Goal: Book appointment/travel/reservation

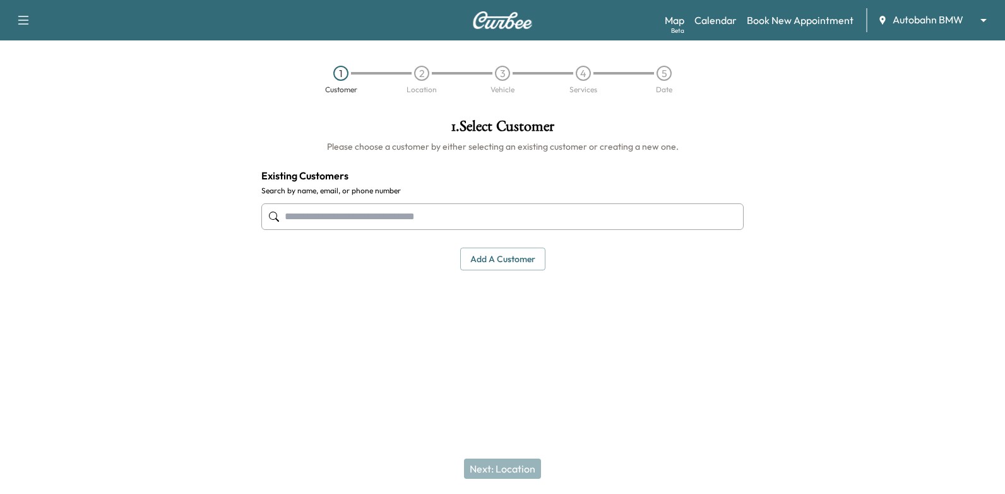
click at [731, 3] on div "Support Log Out Map Beta Calendar Book New Appointment Autobahn BMW ******** ​" at bounding box center [502, 20] width 1005 height 40
click at [729, 17] on link "Calendar" at bounding box center [716, 20] width 42 height 15
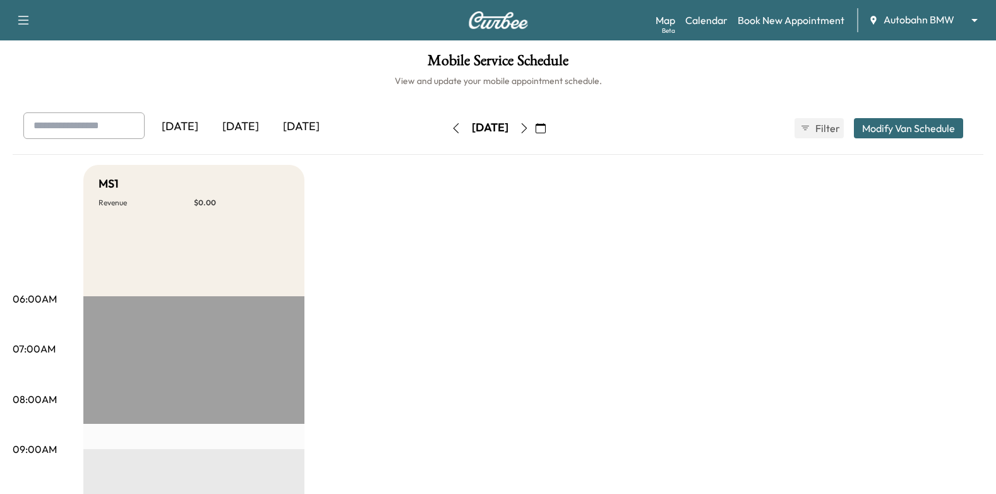
click at [529, 128] on icon "button" at bounding box center [524, 128] width 10 height 10
click at [529, 129] on icon "button" at bounding box center [524, 128] width 10 height 10
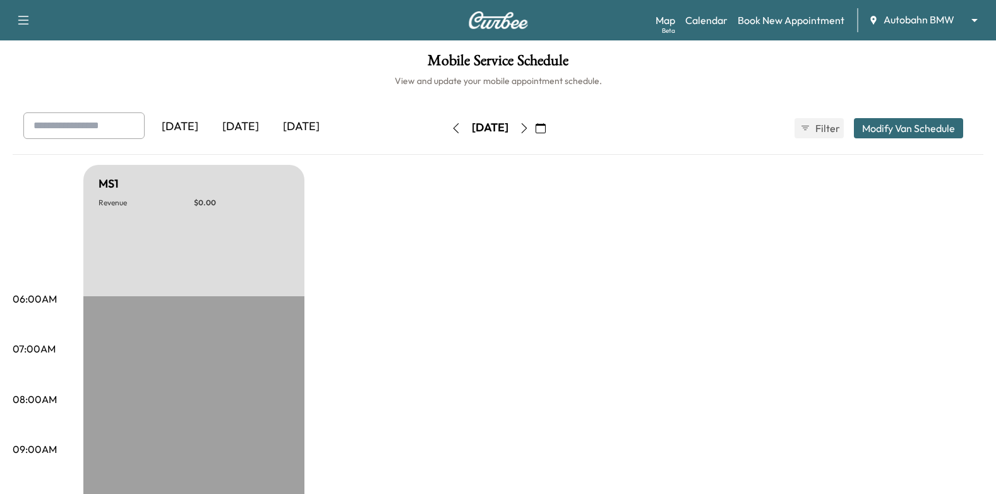
click at [535, 129] on button "button" at bounding box center [523, 128] width 21 height 20
click at [529, 128] on icon "button" at bounding box center [524, 128] width 10 height 10
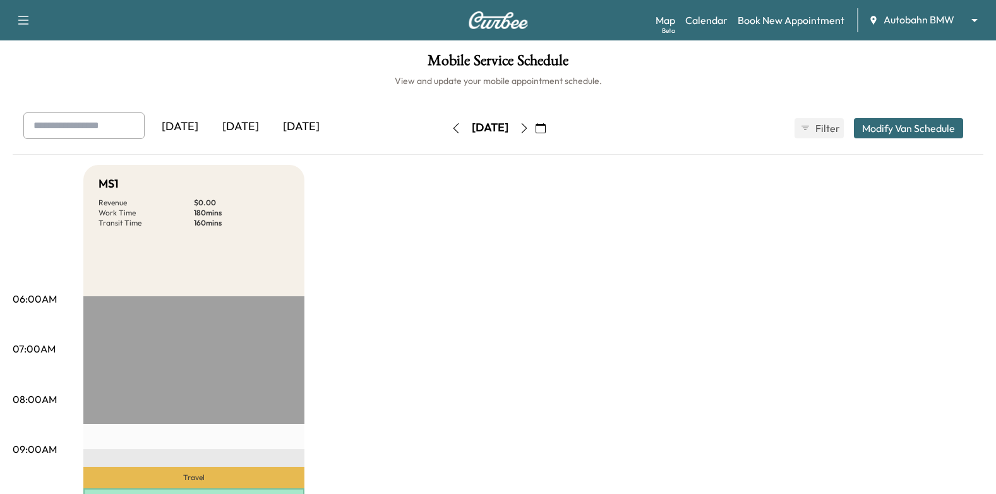
click at [535, 133] on button "button" at bounding box center [523, 128] width 21 height 20
click at [529, 129] on icon "button" at bounding box center [524, 128] width 10 height 10
click at [535, 133] on button "button" at bounding box center [523, 128] width 21 height 20
click at [529, 131] on icon "button" at bounding box center [524, 128] width 10 height 10
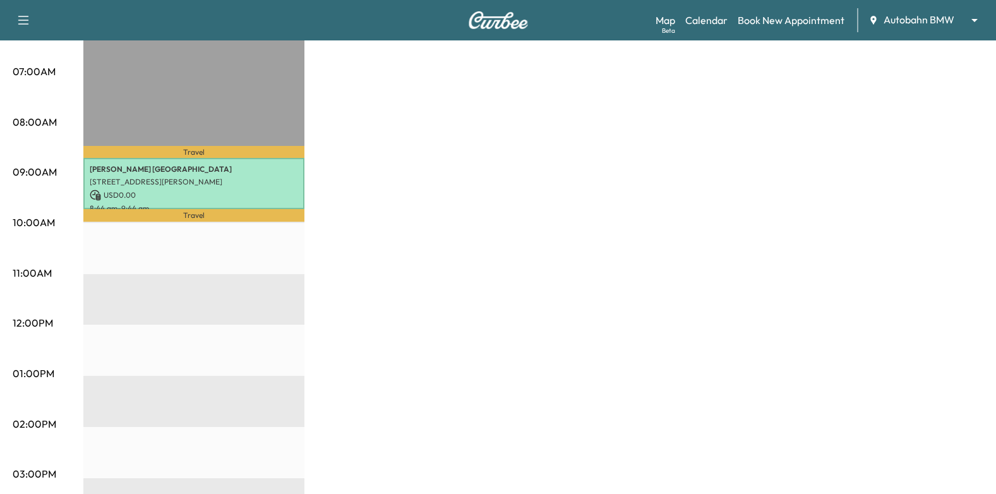
scroll to position [379, 0]
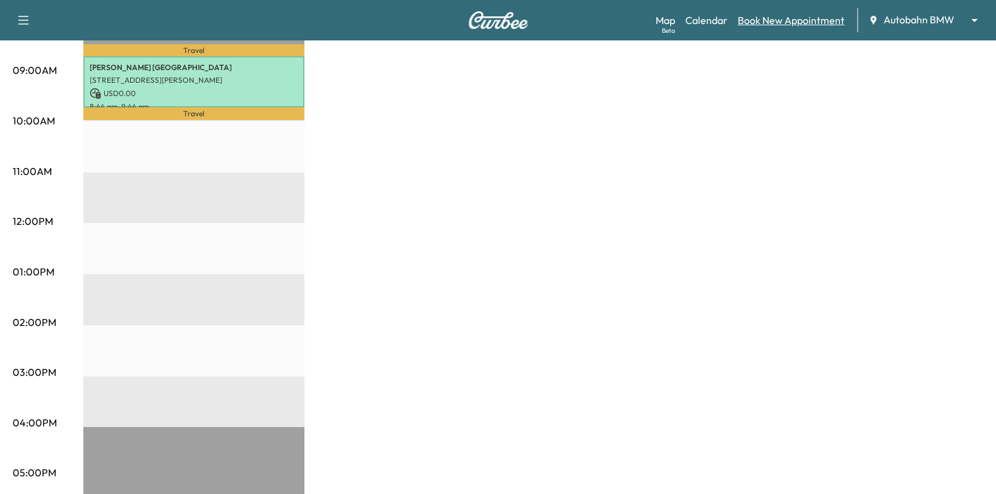
click at [768, 15] on link "Book New Appointment" at bounding box center [791, 20] width 107 height 15
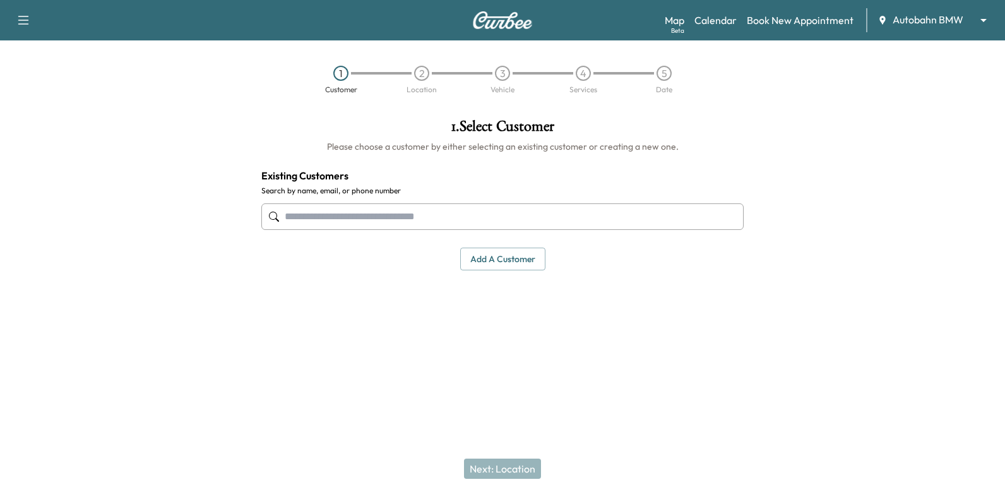
click at [677, 202] on div at bounding box center [502, 217] width 483 height 42
click at [677, 214] on input "text" at bounding box center [502, 216] width 483 height 27
click at [632, 214] on input "text" at bounding box center [502, 216] width 483 height 27
click at [932, 29] on div "Map Beta Calendar Book New Appointment Autobahn BMW ******** ​" at bounding box center [830, 20] width 330 height 24
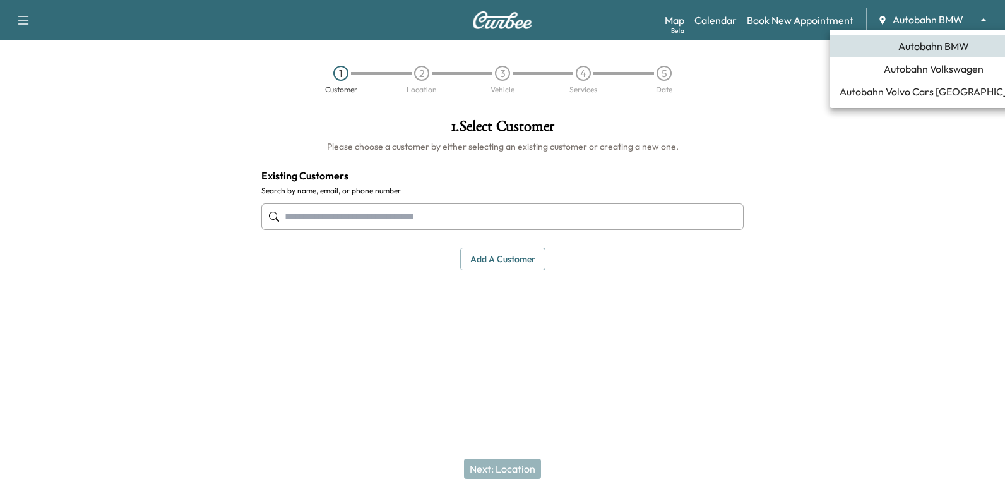
click at [936, 16] on body "Support Log Out Map Beta Calendar Book New Appointment Autobahn BMW ******** ​ …" at bounding box center [502, 247] width 1005 height 494
click at [943, 68] on span "Autobahn Volkswagen" at bounding box center [934, 68] width 100 height 15
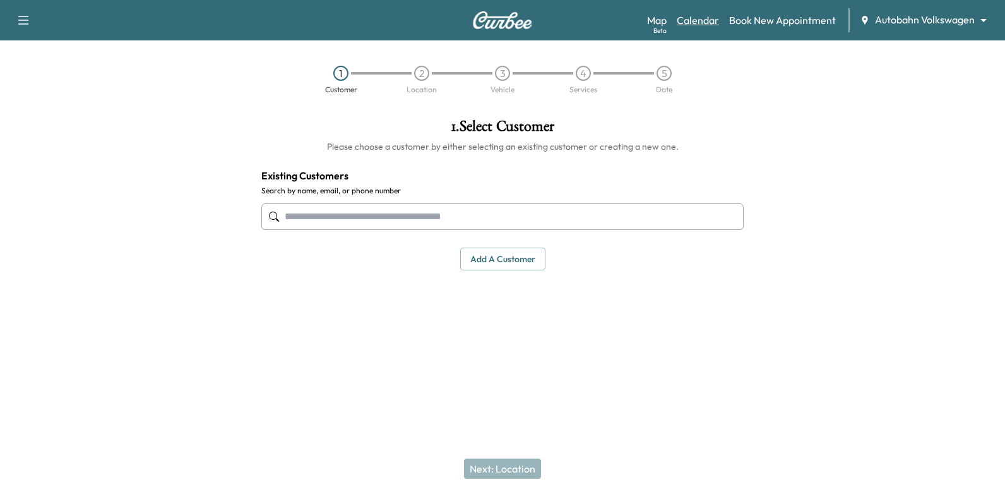
click at [695, 15] on link "Calendar" at bounding box center [698, 20] width 42 height 15
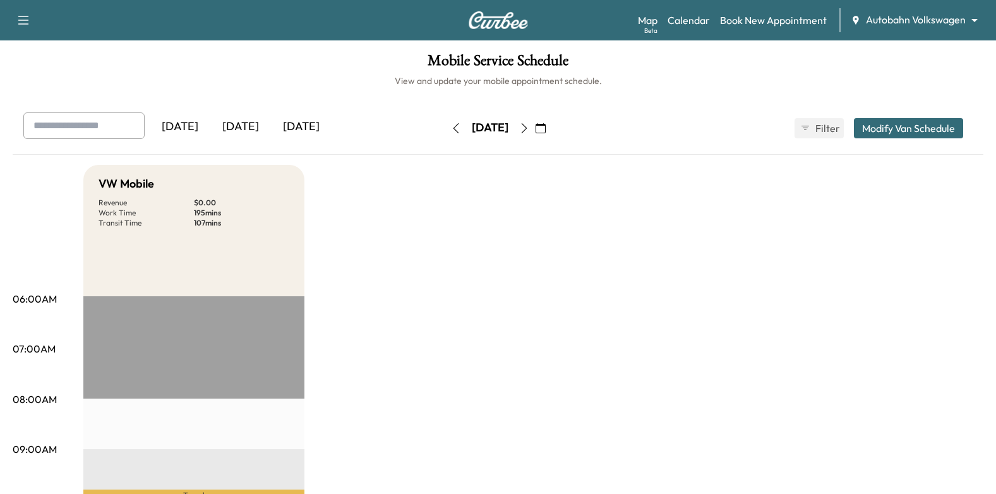
click at [546, 129] on icon "button" at bounding box center [541, 128] width 10 height 10
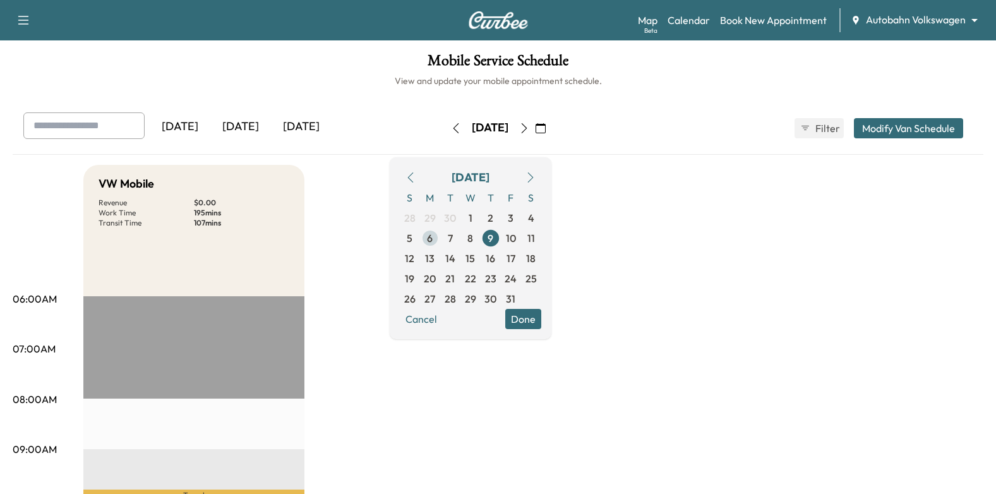
click at [440, 247] on span "6" at bounding box center [430, 238] width 20 height 20
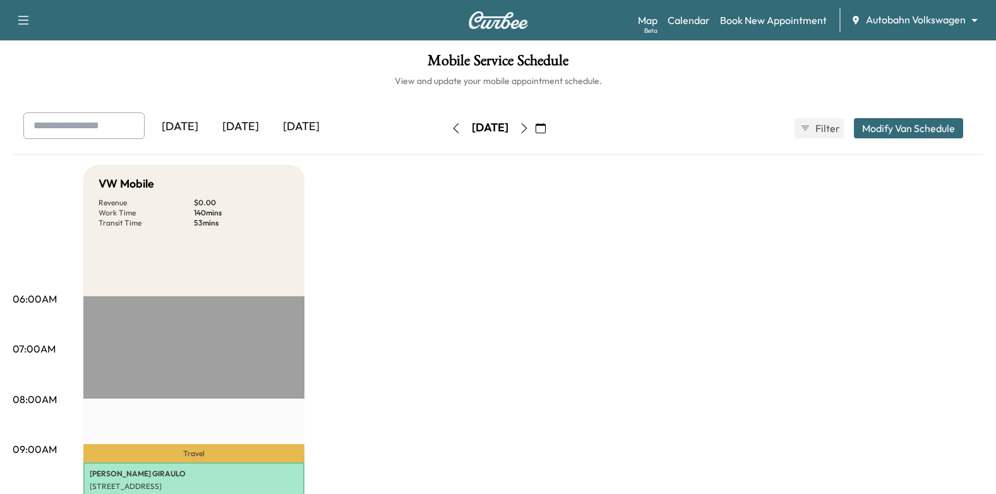
click at [551, 131] on button "button" at bounding box center [540, 128] width 21 height 20
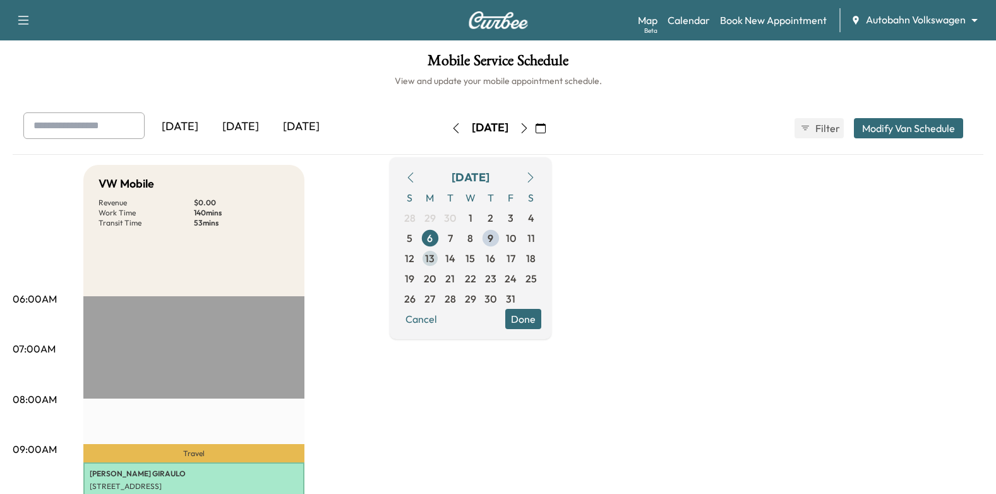
click at [435, 257] on span "13" at bounding box center [429, 258] width 9 height 15
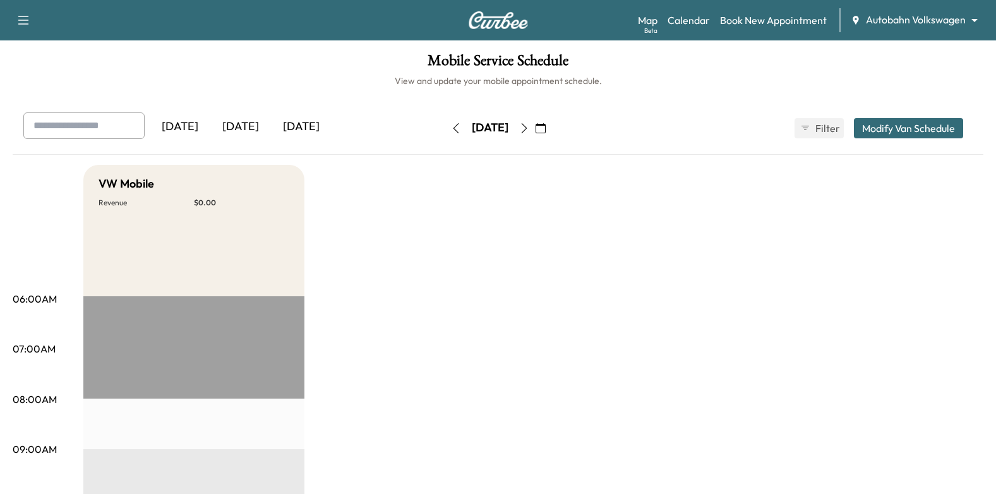
click at [529, 131] on icon "button" at bounding box center [524, 128] width 10 height 10
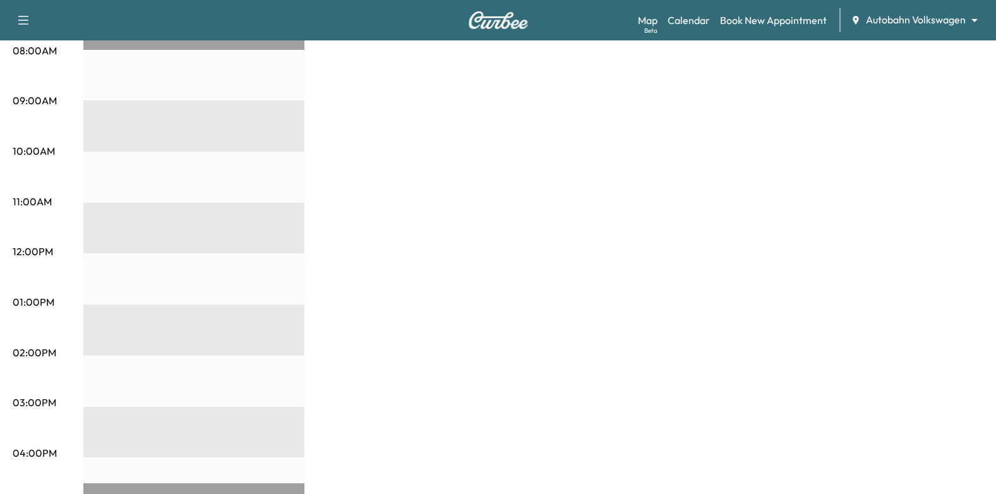
scroll to position [253, 0]
